Goal: Information Seeking & Learning: Find specific fact

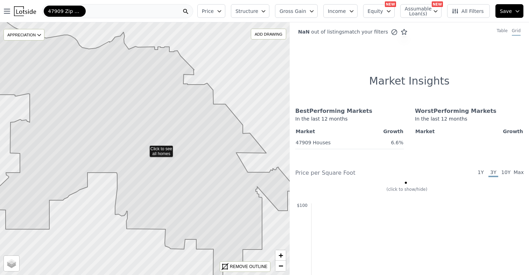
click at [154, 160] on icon at bounding box center [144, 154] width 305 height 268
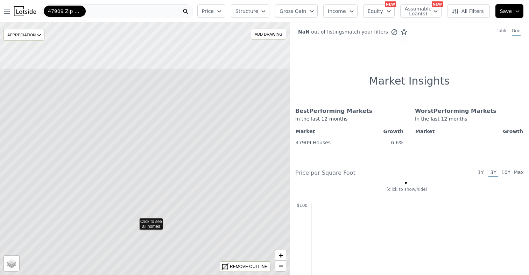
drag, startPoint x: 183, startPoint y: 123, endPoint x: 170, endPoint y: 199, distance: 76.9
click at [170, 199] on icon at bounding box center [134, 221] width 349 height 305
drag, startPoint x: 198, startPoint y: 122, endPoint x: 164, endPoint y: 198, distance: 82.5
click at [164, 198] on icon at bounding box center [116, 216] width 349 height 305
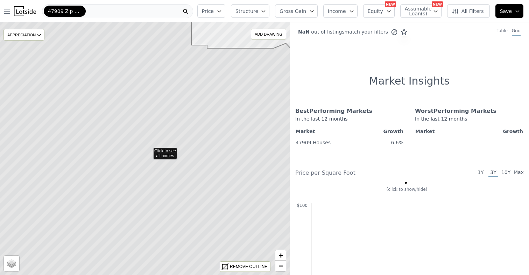
drag, startPoint x: 163, startPoint y: 103, endPoint x: 199, endPoint y: 184, distance: 88.6
click at [199, 184] on icon at bounding box center [148, 150] width 349 height 305
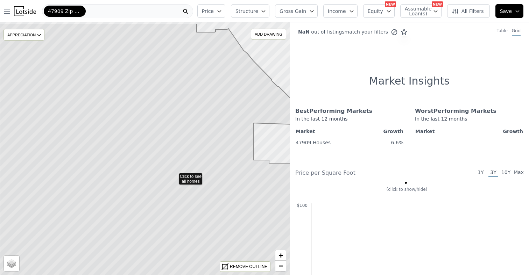
drag, startPoint x: 137, startPoint y: 108, endPoint x: 177, endPoint y: 150, distance: 58.1
click at [177, 150] on icon at bounding box center [174, 175] width 349 height 305
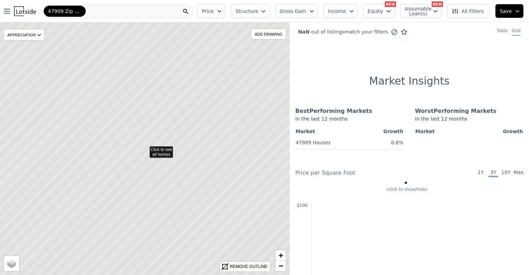
click at [141, 75] on icon at bounding box center [144, 149] width 349 height 305
click at [115, 92] on icon at bounding box center [144, 149] width 349 height 305
click at [501, 32] on div "Table" at bounding box center [502, 32] width 11 height 8
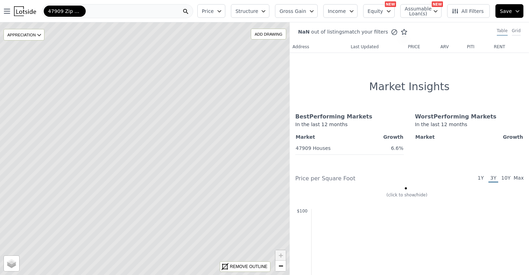
click at [518, 33] on div "Grid" at bounding box center [516, 32] width 9 height 8
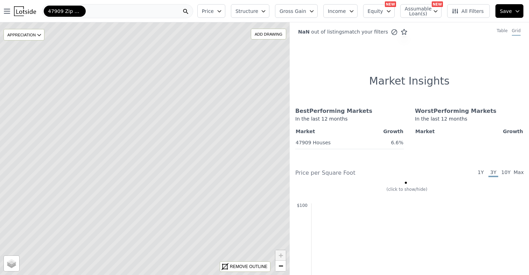
click at [392, 31] on icon at bounding box center [393, 31] width 3 height 3
click at [227, 267] on icon at bounding box center [224, 266] width 7 height 7
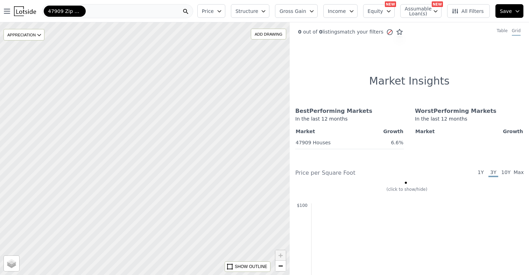
click at [135, 91] on div at bounding box center [145, 149] width 348 height 304
click at [223, 7] on button "Price" at bounding box center [211, 11] width 28 height 14
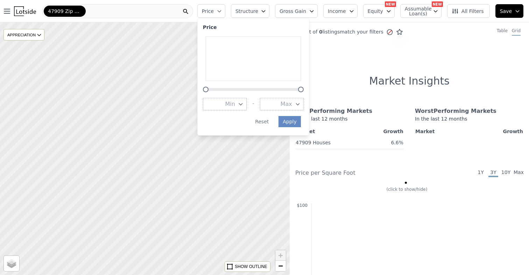
click at [250, 16] on button "Structure" at bounding box center [250, 11] width 38 height 14
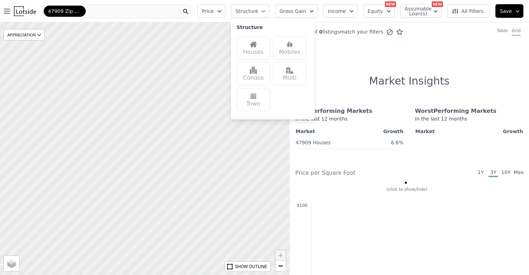
click at [257, 47] on img at bounding box center [253, 44] width 7 height 7
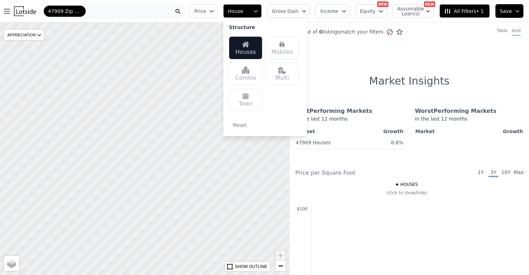
click at [256, 47] on div "Houses" at bounding box center [246, 47] width 34 height 23
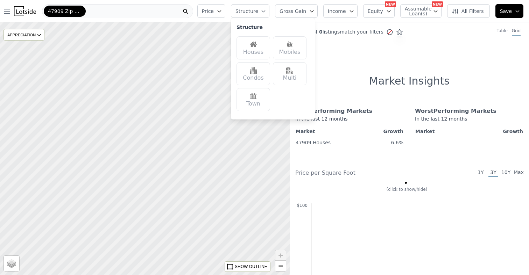
click at [257, 13] on span "Structure" at bounding box center [246, 11] width 22 height 7
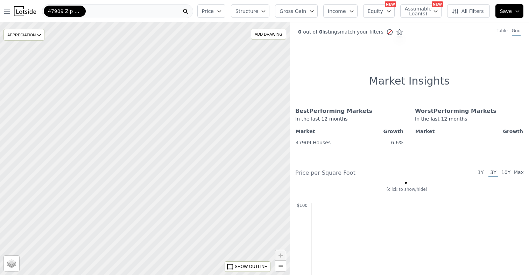
click at [214, 12] on span "Price" at bounding box center [208, 11] width 12 height 7
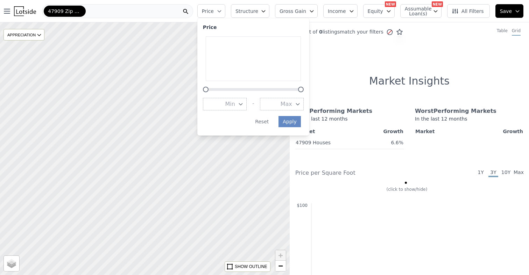
click at [214, 12] on span "Price" at bounding box center [208, 11] width 12 height 7
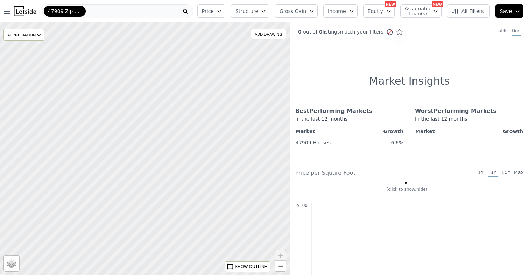
click at [463, 7] on button "All Filters" at bounding box center [468, 11] width 43 height 14
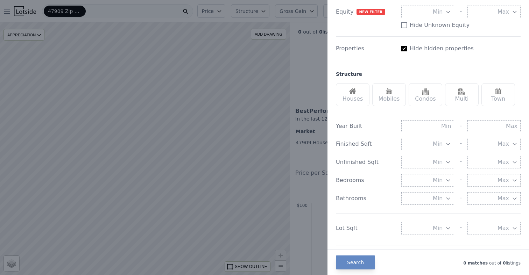
scroll to position [167, 0]
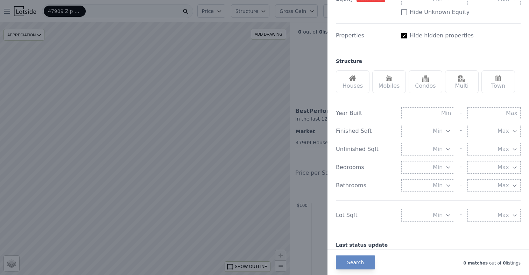
click at [403, 37] on input "Has Assumable Loan(s)" at bounding box center [404, 36] width 6 height 6
checkbox input "false"
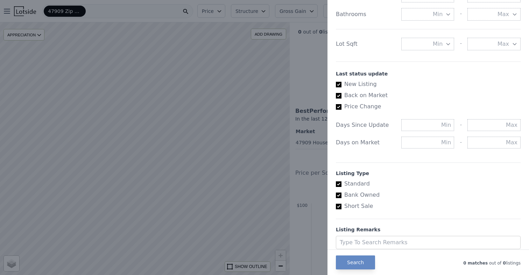
scroll to position [344, 0]
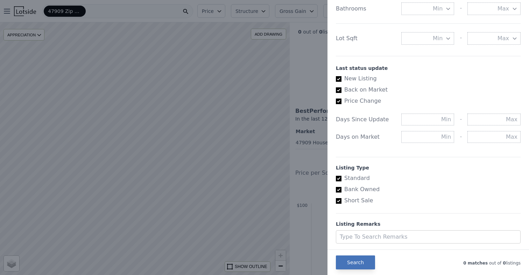
click at [349, 261] on button "Search" at bounding box center [355, 263] width 39 height 14
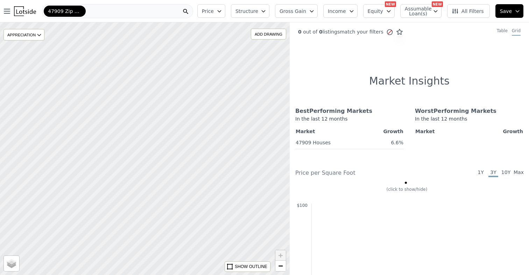
click at [386, 33] on icon at bounding box center [389, 32] width 7 height 7
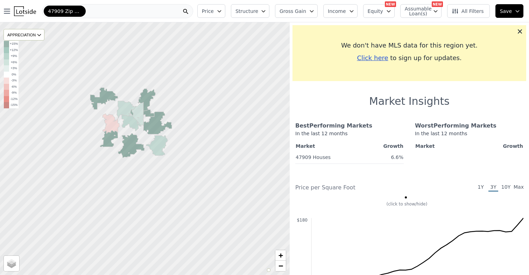
drag, startPoint x: 175, startPoint y: 183, endPoint x: 157, endPoint y: 150, distance: 38.0
click at [157, 149] on div at bounding box center [145, 149] width 348 height 304
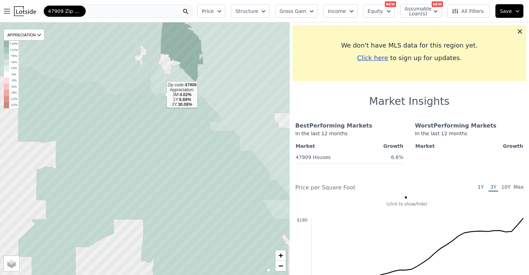
drag, startPoint x: 161, startPoint y: 92, endPoint x: 161, endPoint y: 131, distance: 38.8
click at [161, 131] on icon at bounding box center [168, 185] width 301 height 236
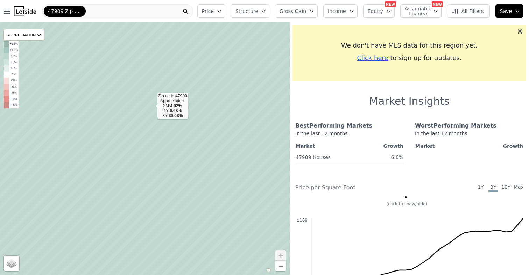
drag, startPoint x: 116, startPoint y: 45, endPoint x: 154, endPoint y: 115, distance: 79.8
click at [154, 114] on icon at bounding box center [145, 149] width 348 height 304
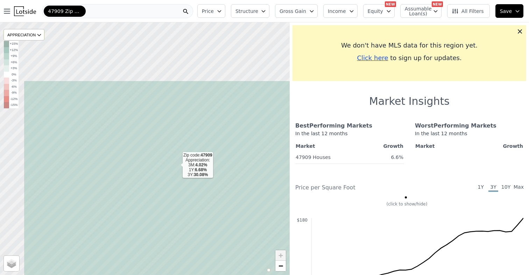
drag, startPoint x: 124, startPoint y: 82, endPoint x: 175, endPoint y: 165, distance: 97.9
click at [176, 165] on icon at bounding box center [198, 233] width 348 height 304
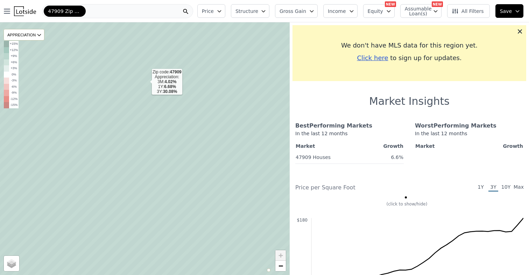
click at [146, 83] on icon at bounding box center [145, 149] width 348 height 304
click at [106, 12] on div "47909 Zip Code" at bounding box center [117, 11] width 151 height 14
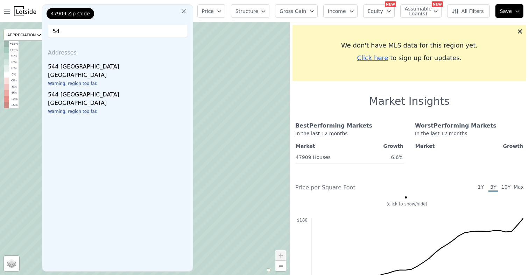
type input "5"
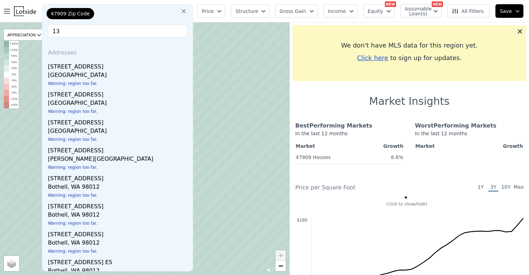
type input "1"
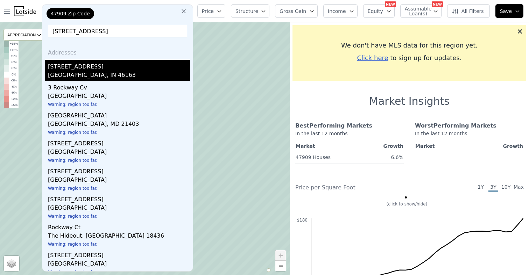
type input "[STREET_ADDRESS]"
click at [84, 69] on div "[STREET_ADDRESS]" at bounding box center [119, 65] width 142 height 11
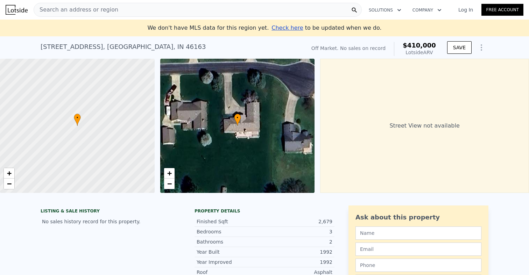
click at [107, 9] on span "Search an address or region" at bounding box center [76, 10] width 84 height 8
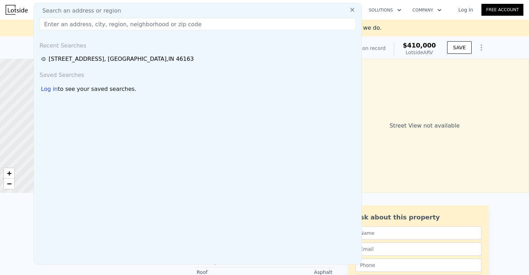
click at [171, 20] on input "text" at bounding box center [198, 24] width 316 height 13
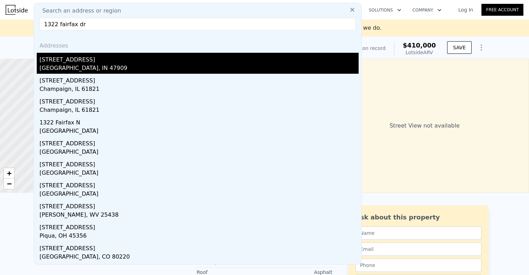
type input "1322 fairfax dr"
click at [80, 60] on div "[STREET_ADDRESS]" at bounding box center [199, 58] width 319 height 11
